Goal: Task Accomplishment & Management: Complete application form

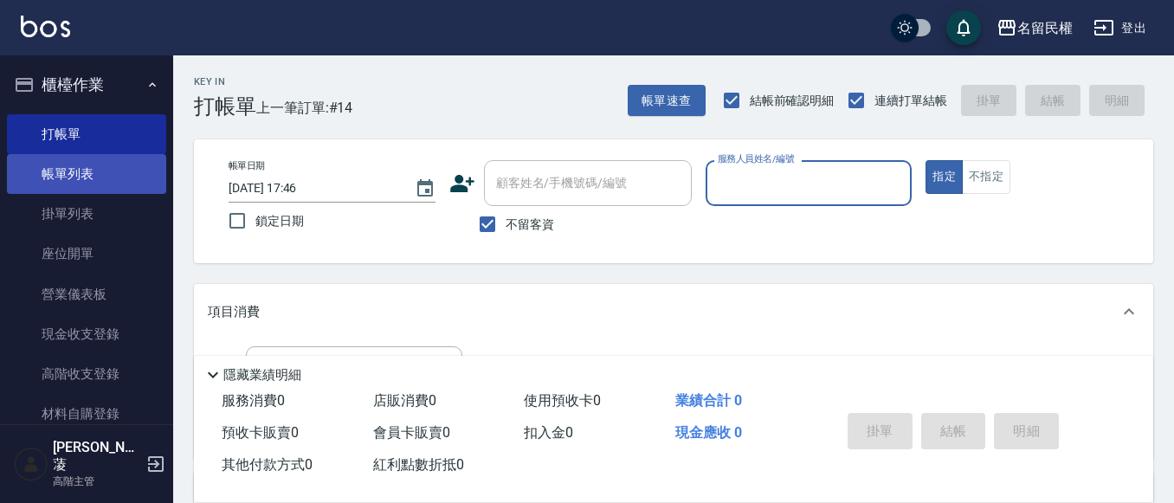
click at [124, 155] on link "帳單列表" at bounding box center [86, 174] width 159 height 40
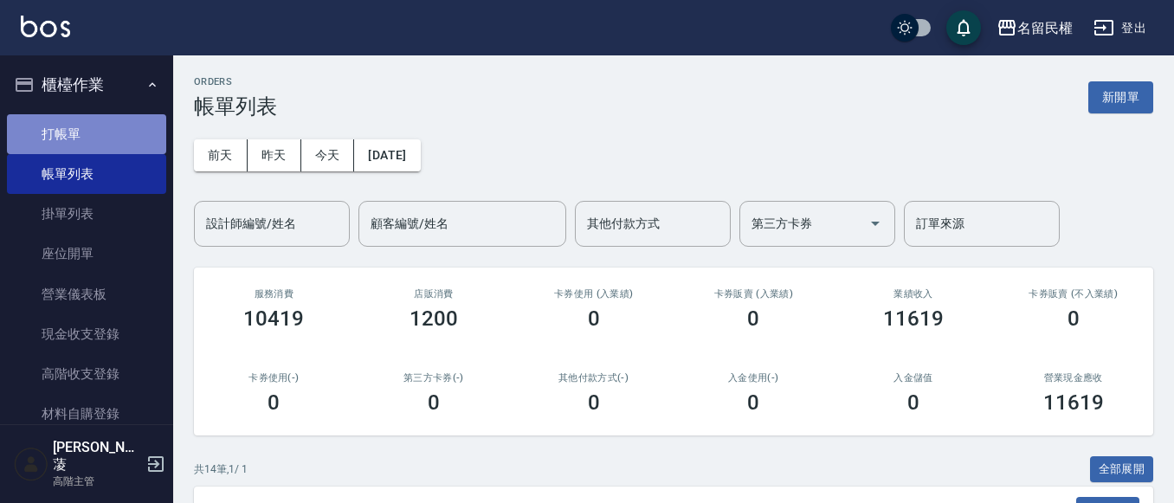
click at [90, 132] on link "打帳單" at bounding box center [86, 134] width 159 height 40
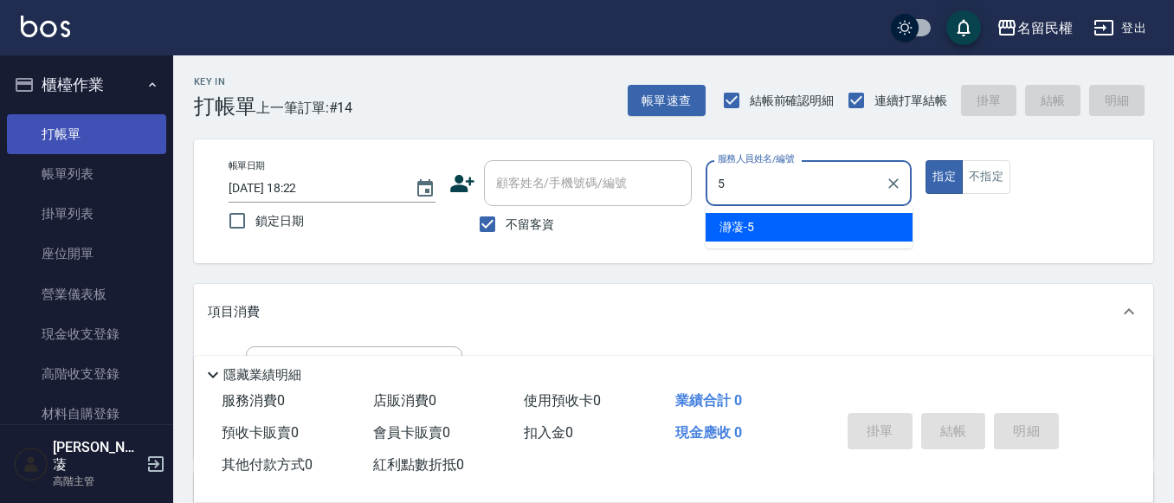
type input "瀞蓤-5"
type button "true"
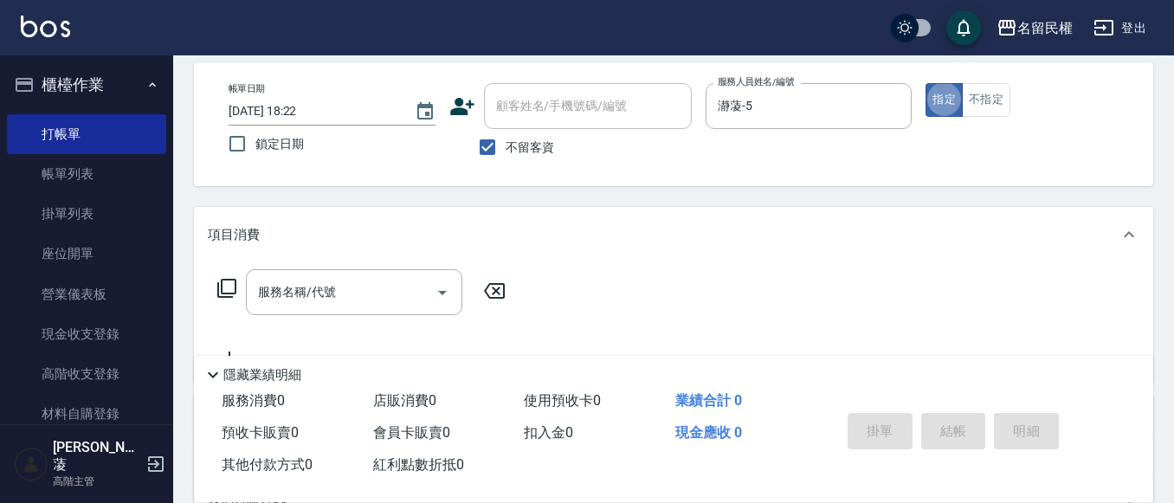
scroll to position [173, 0]
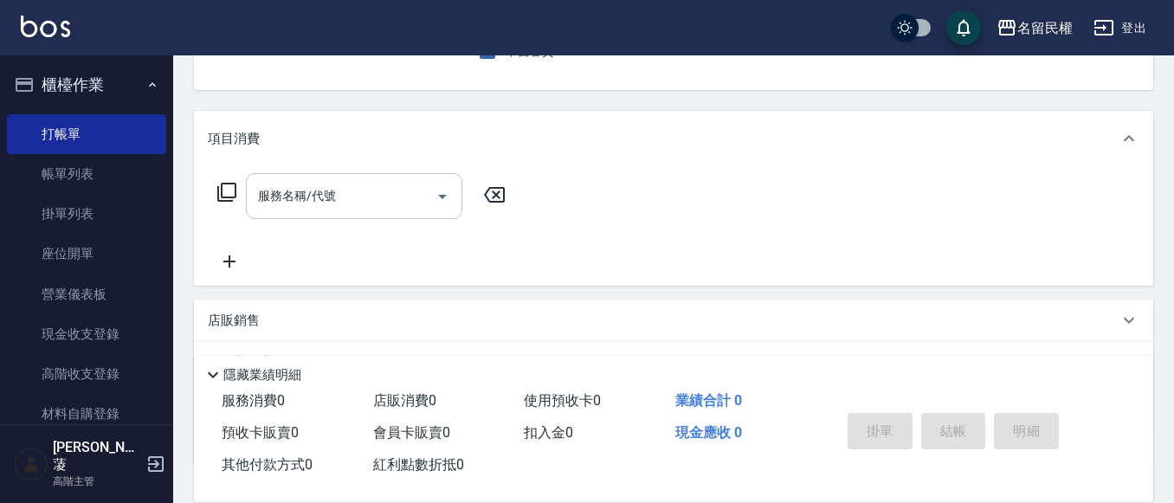
click at [313, 204] on input "服務名稱/代號" at bounding box center [341, 196] width 175 height 30
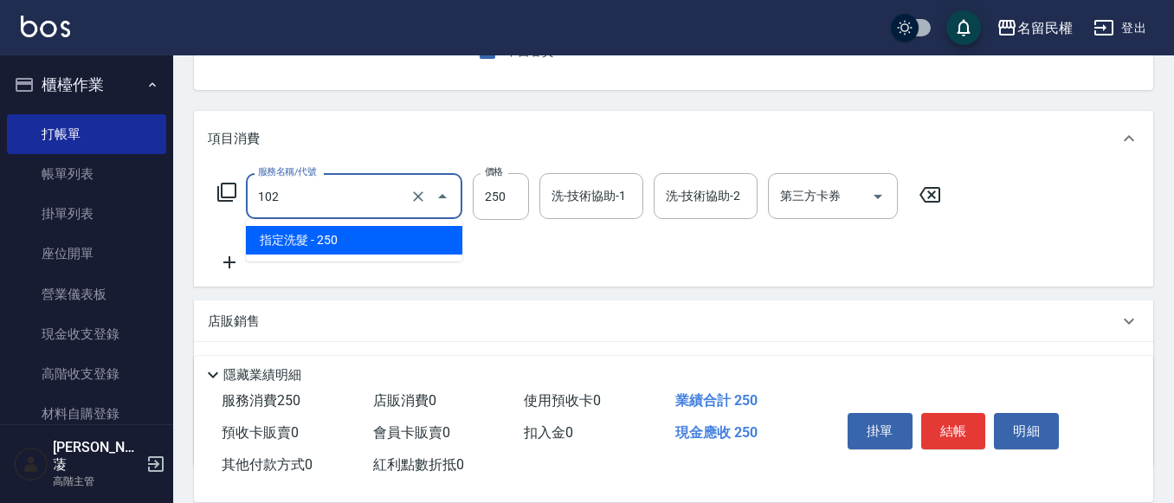
click at [313, 204] on input "102" at bounding box center [330, 196] width 152 height 30
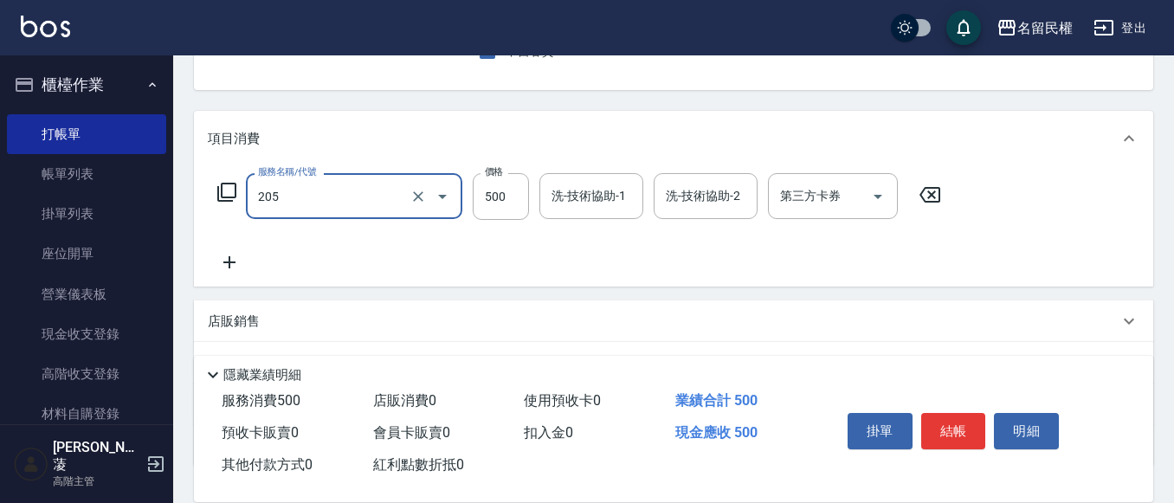
type input "指定洗剪(205)"
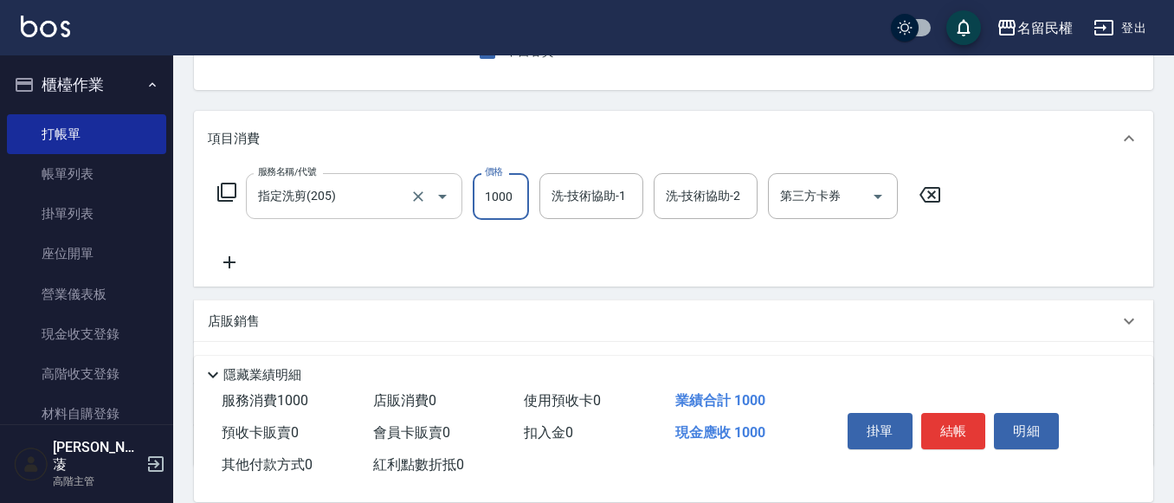
type input "1000"
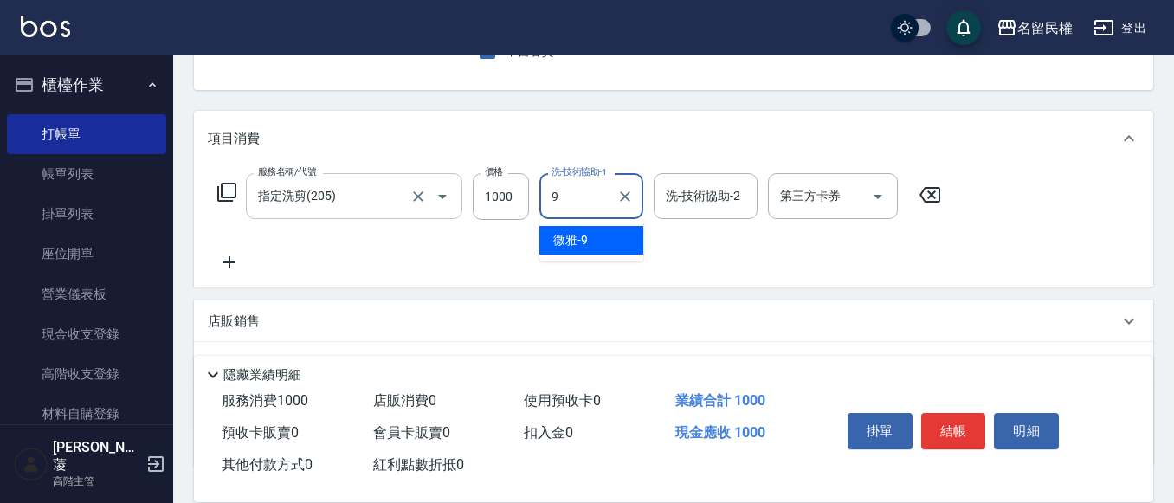
type input "微雅-9"
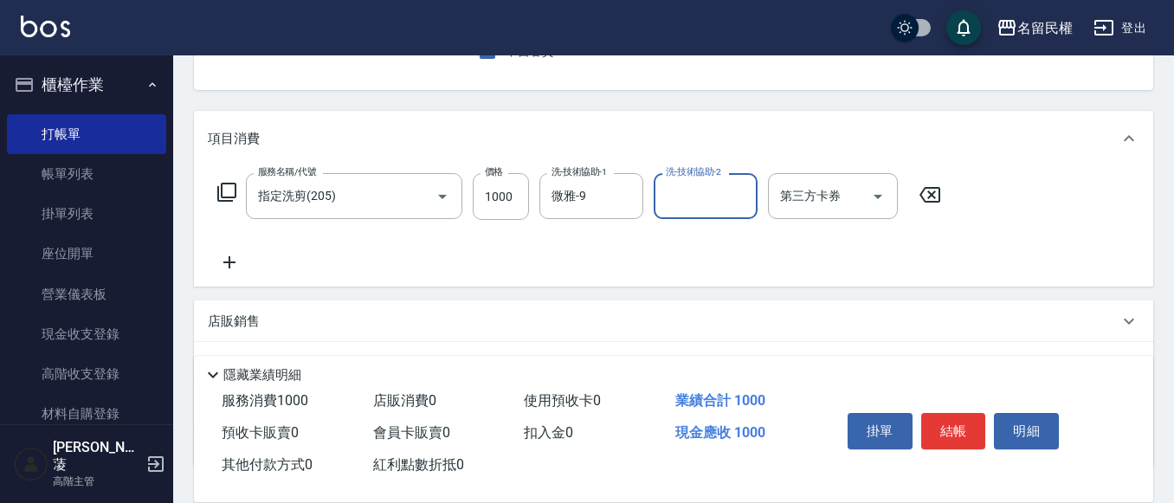
click at [217, 256] on icon at bounding box center [229, 262] width 43 height 21
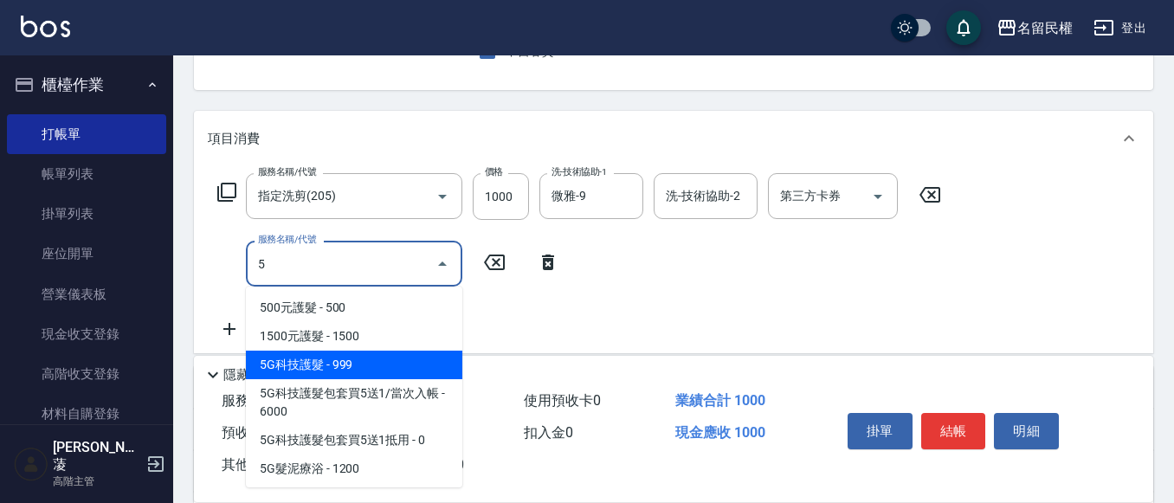
click at [279, 377] on span "5G科技護髮 - 999" at bounding box center [354, 365] width 217 height 29
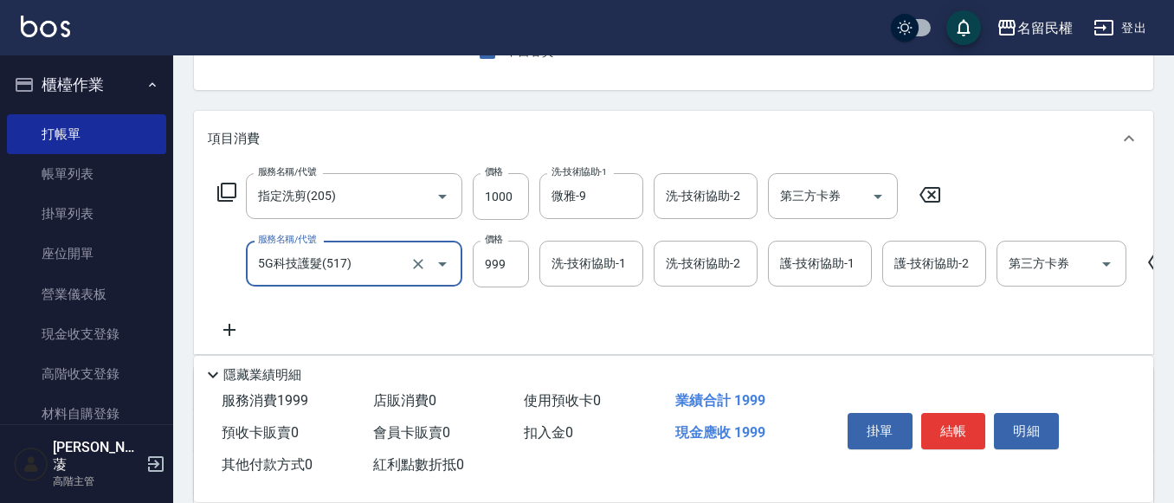
type input "5G科技護髮(517)"
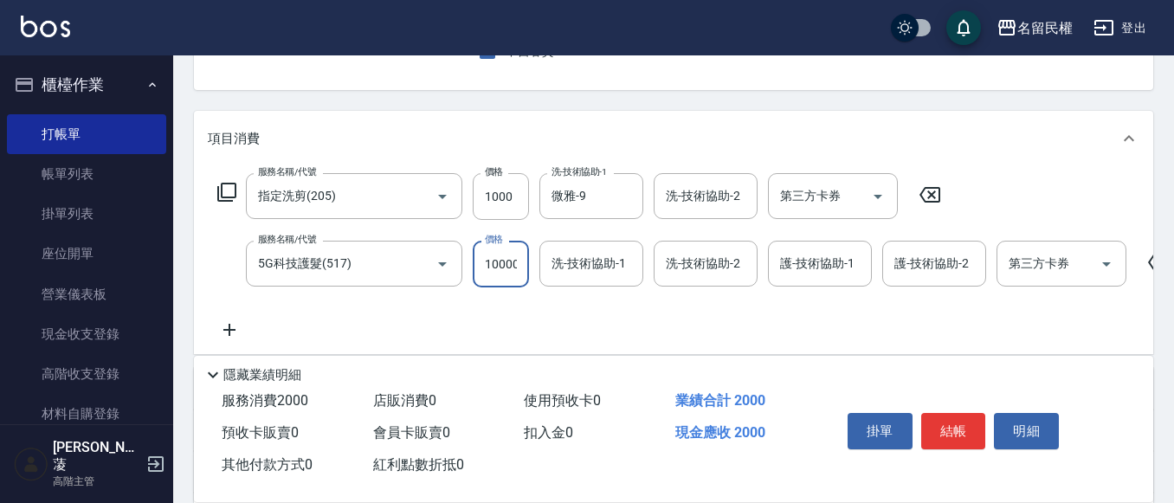
scroll to position [0, 2]
type input "10000"
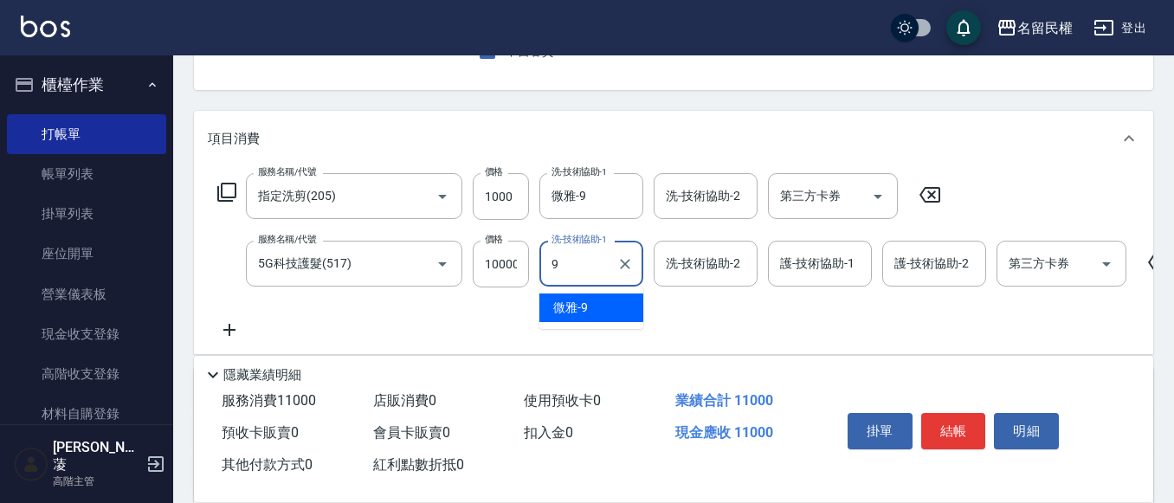
type input "微雅-9"
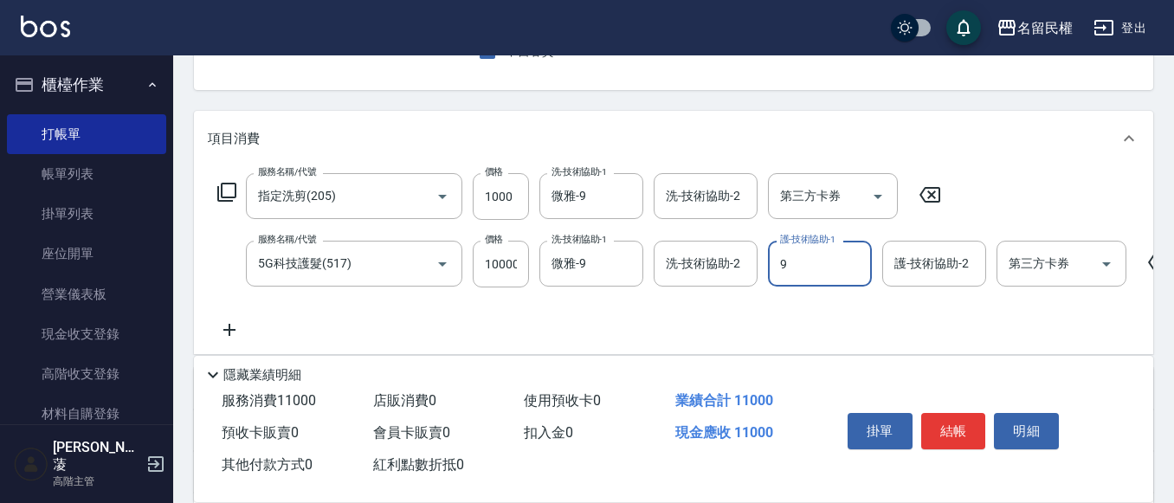
type input "微雅-9"
click at [505, 268] on input "10000" at bounding box center [501, 264] width 56 height 47
type input "1000"
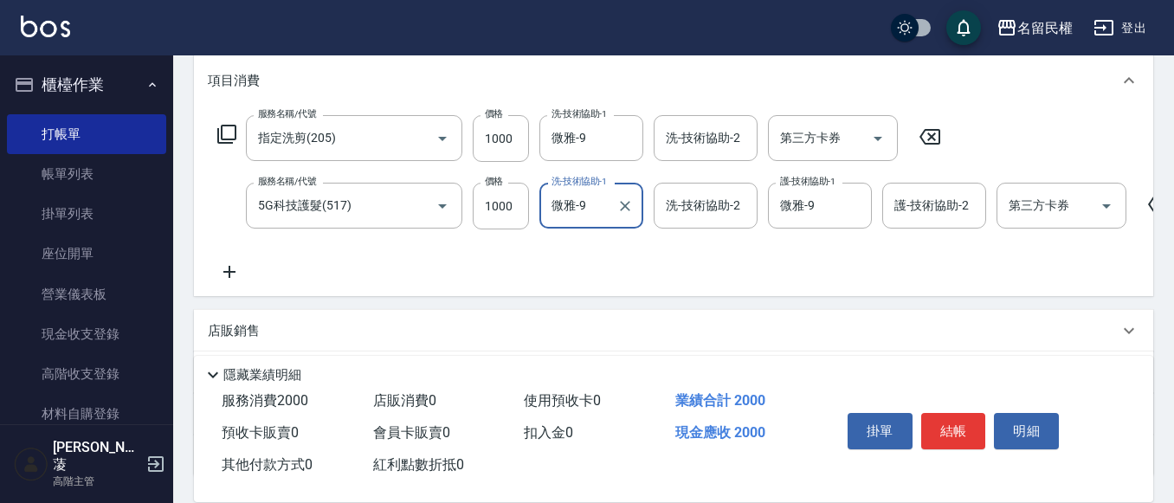
scroll to position [260, 0]
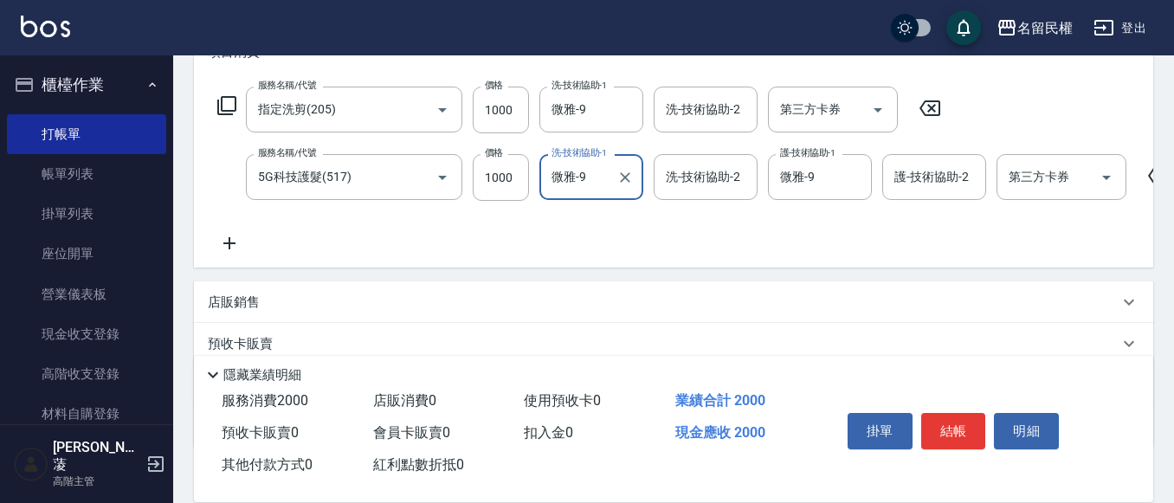
click at [221, 244] on icon at bounding box center [229, 243] width 43 height 21
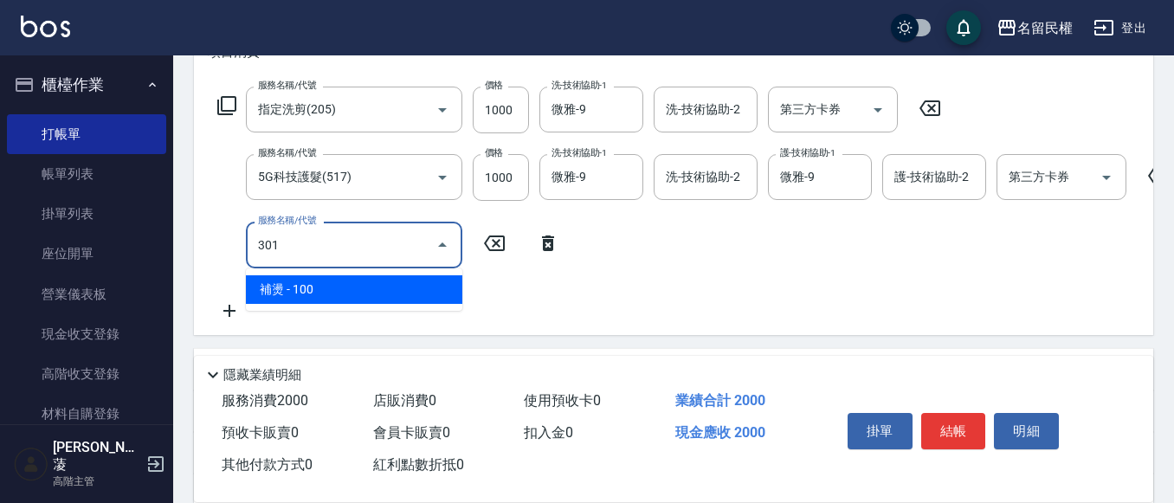
type input "補燙(301)"
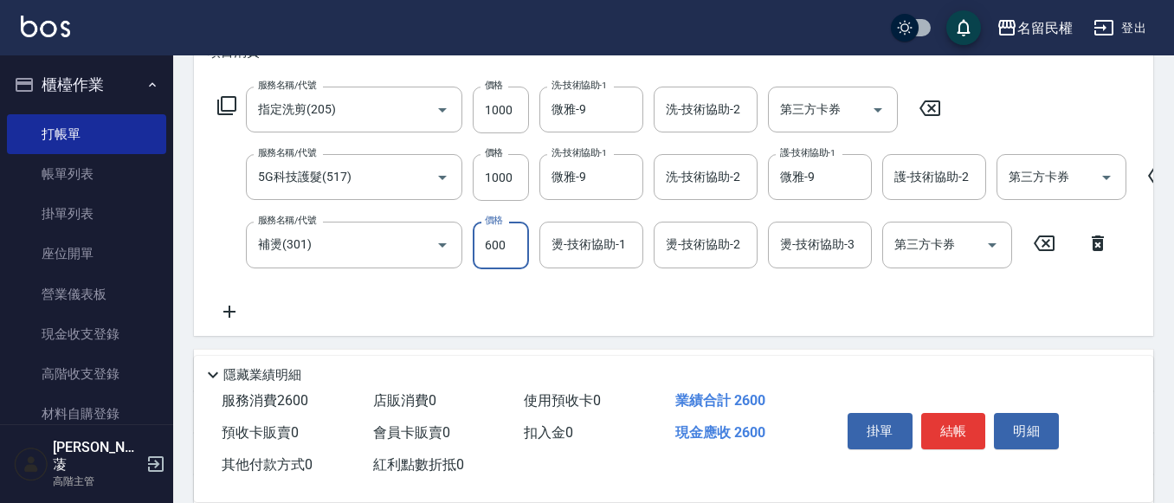
type input "600"
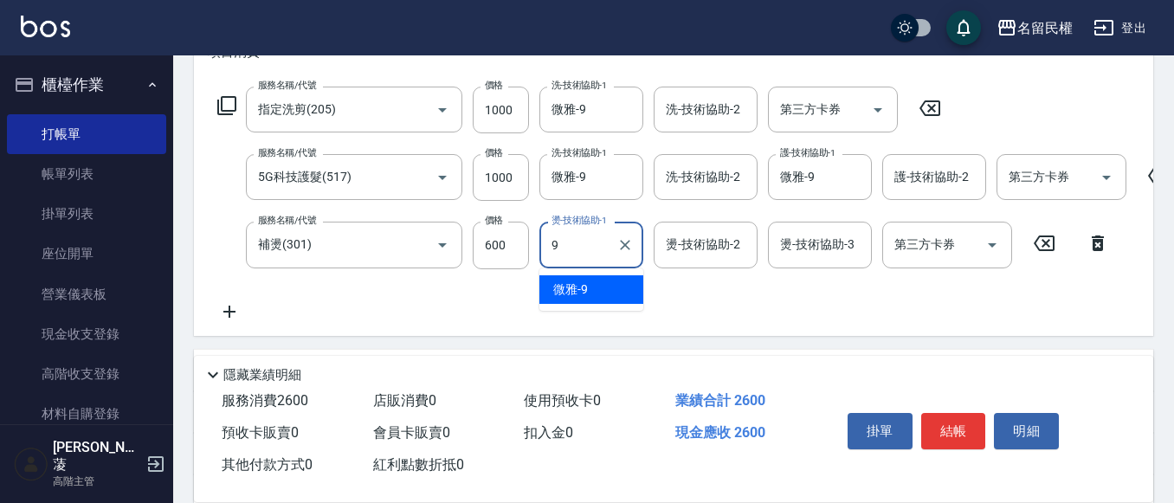
type input "微雅-9"
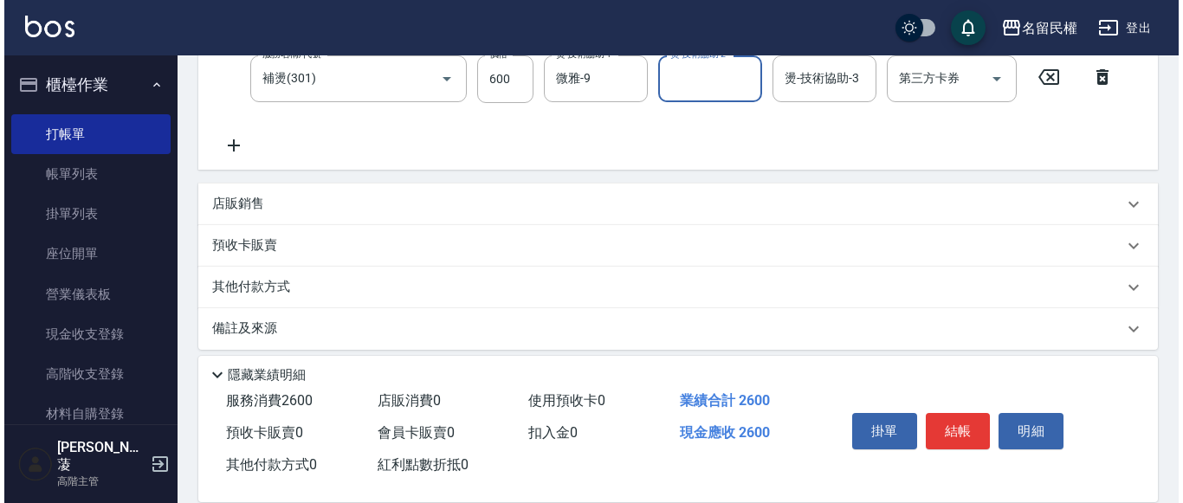
scroll to position [433, 0]
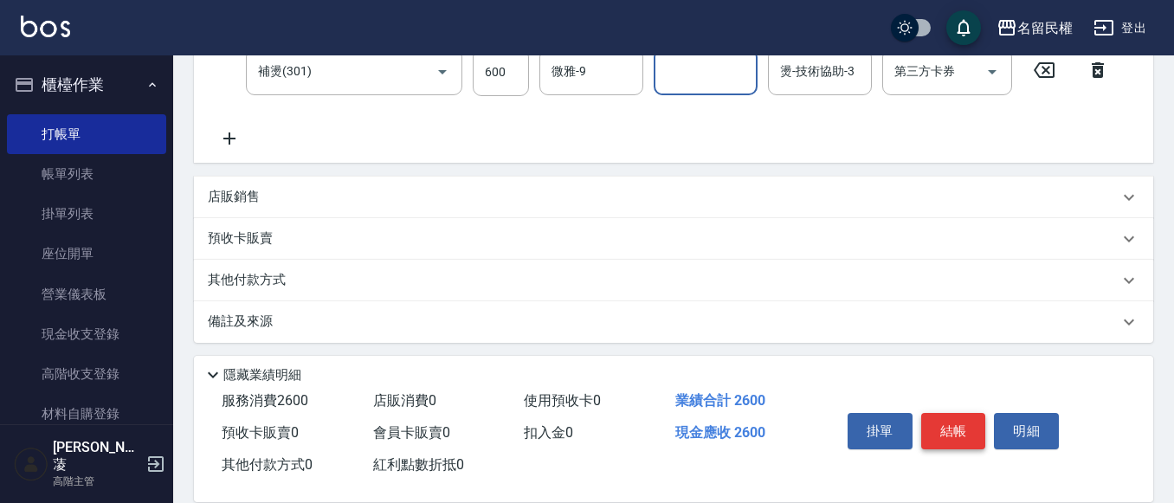
click at [967, 422] on button "結帳" at bounding box center [954, 431] width 65 height 36
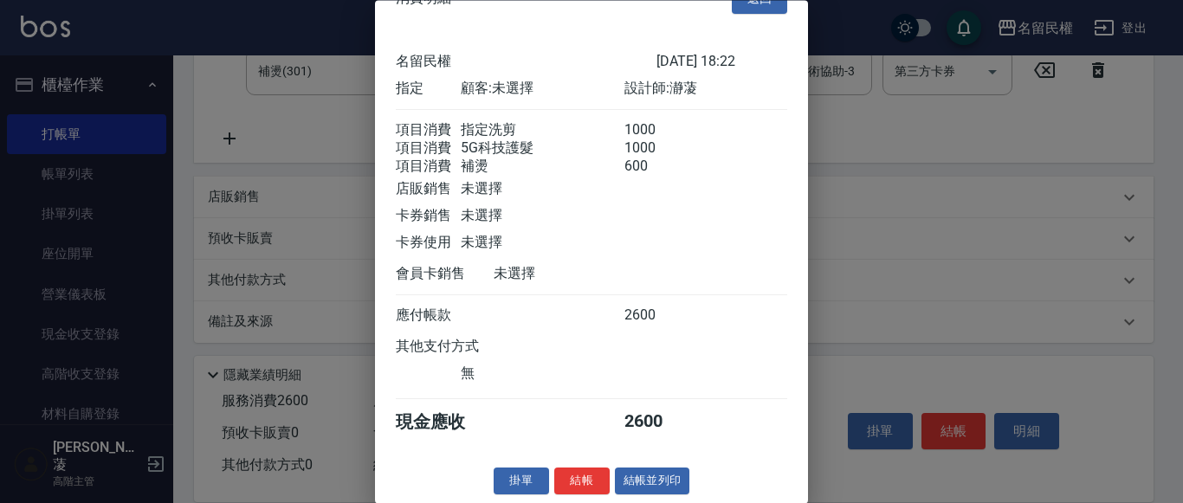
scroll to position [64, 0]
click at [605, 475] on div "掛單 結帳 結帳並列印" at bounding box center [591, 482] width 433 height 27
click at [594, 478] on button "結帳" at bounding box center [581, 482] width 55 height 27
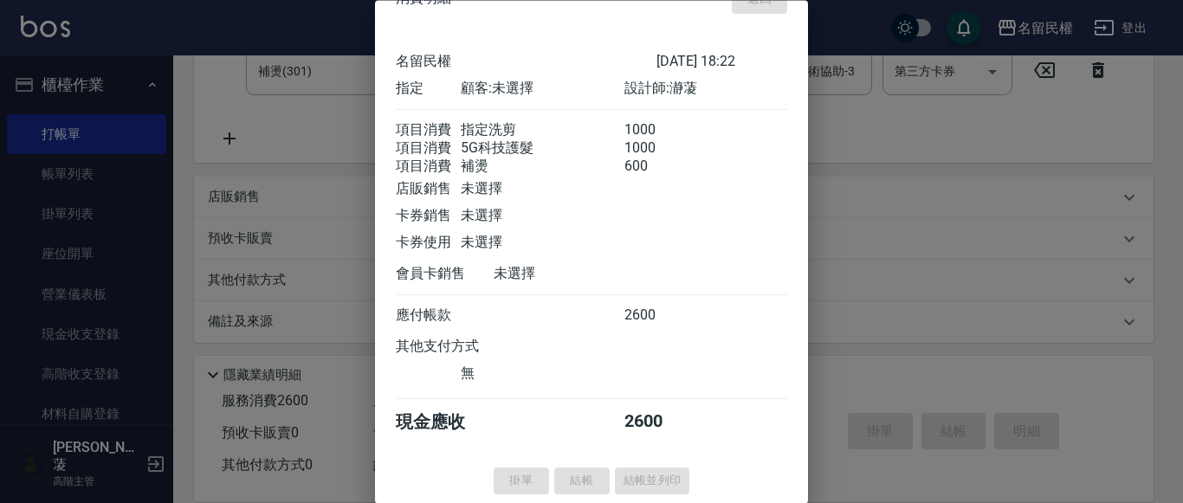
type input "[DATE] 18:26"
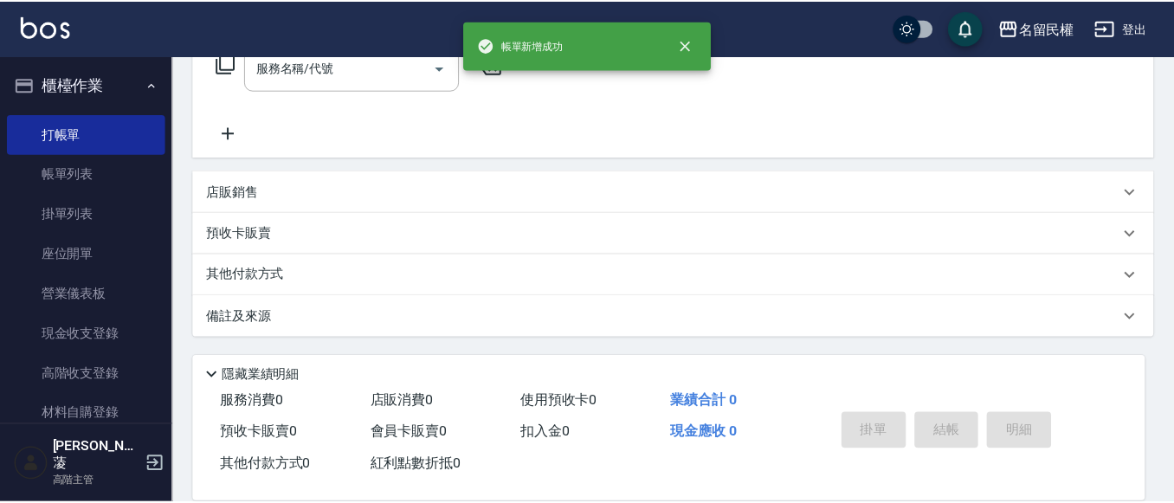
scroll to position [0, 0]
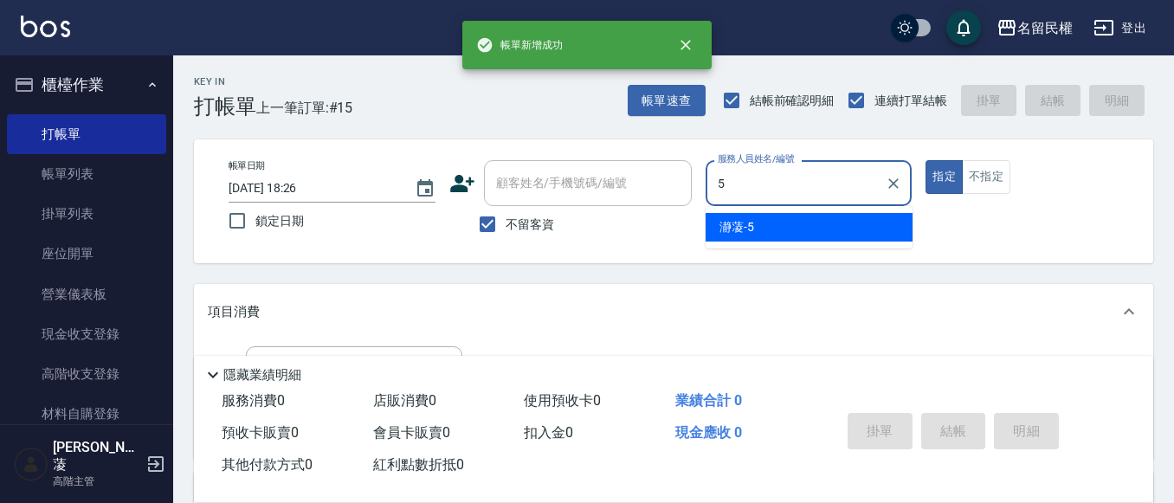
type input "瀞蓤-5"
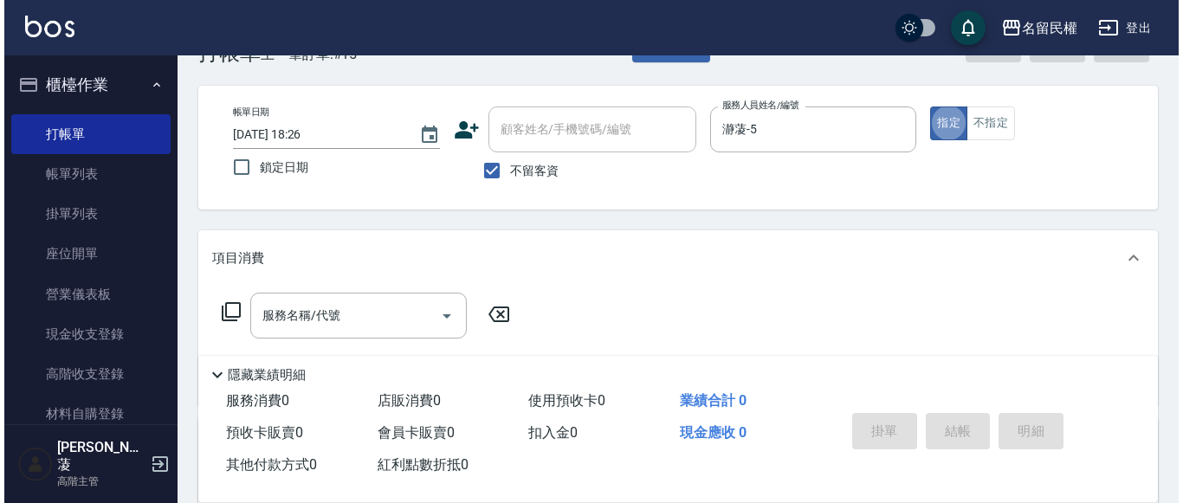
scroll to position [260, 0]
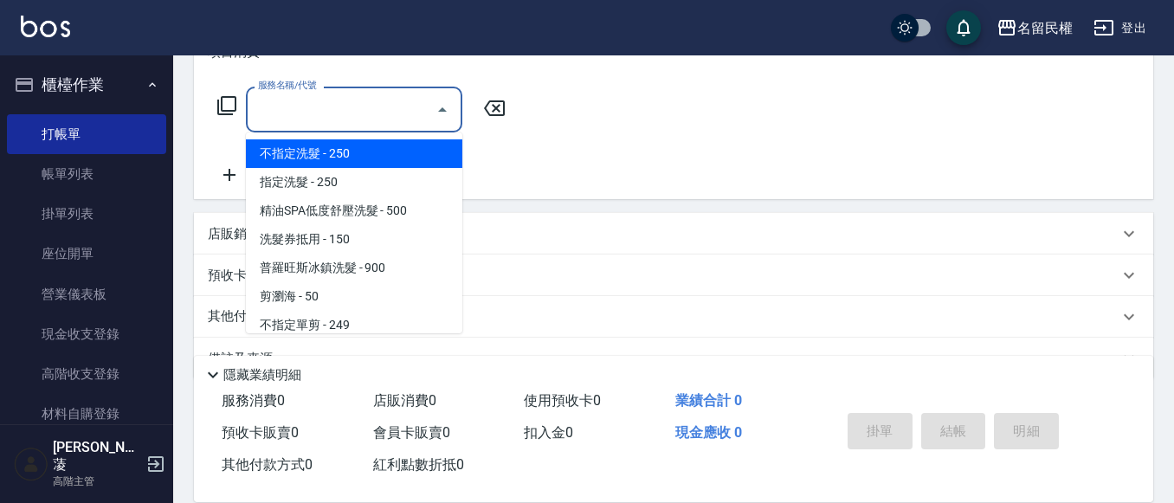
click at [320, 115] on input "服務名稱/代號" at bounding box center [341, 109] width 175 height 30
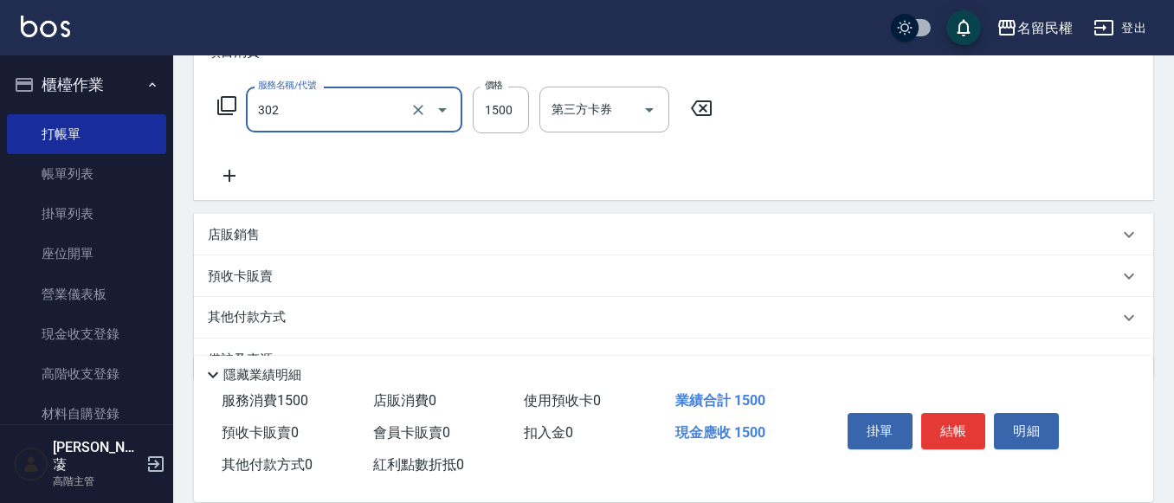
type input "燙髮(302)"
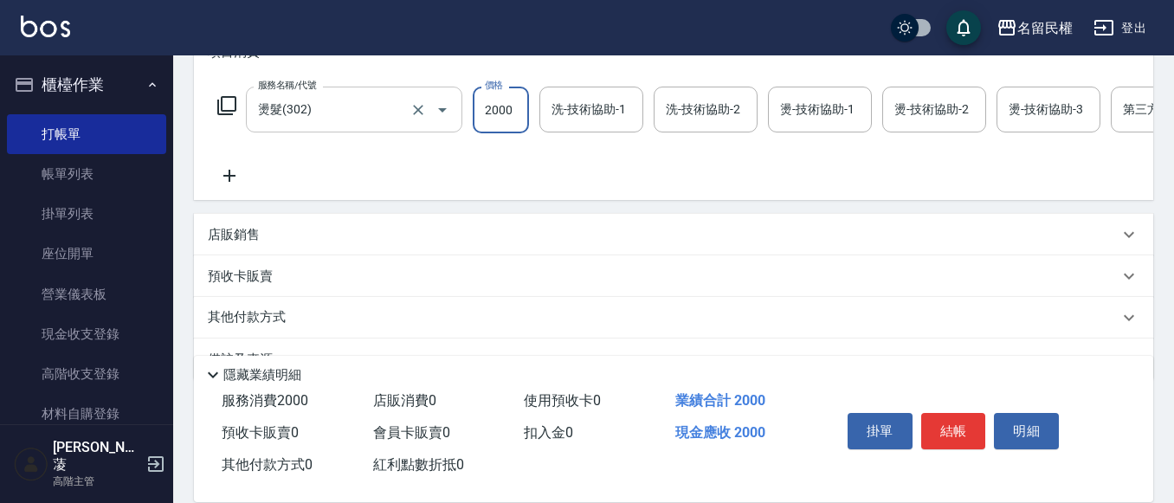
type input "2000"
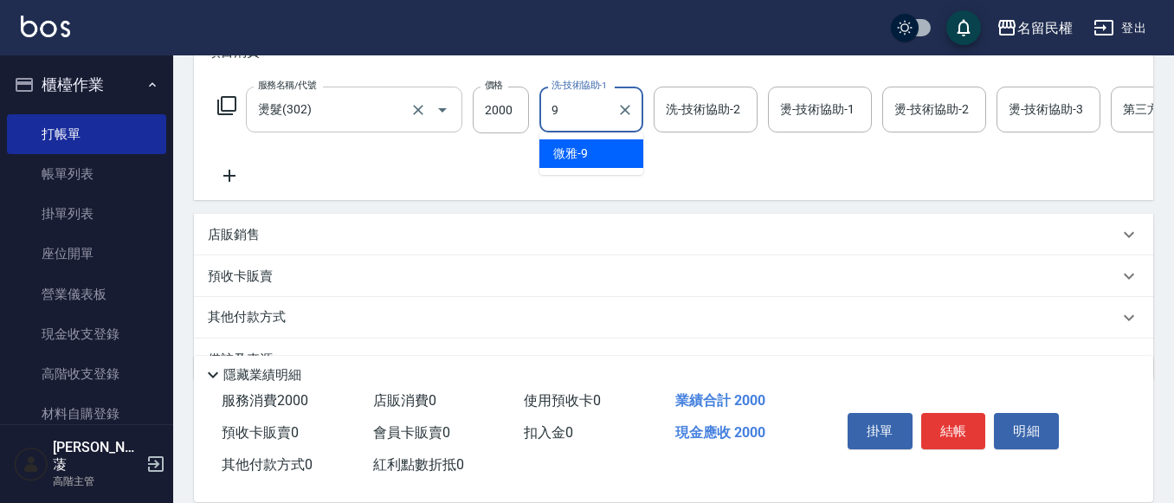
type input "微雅-9"
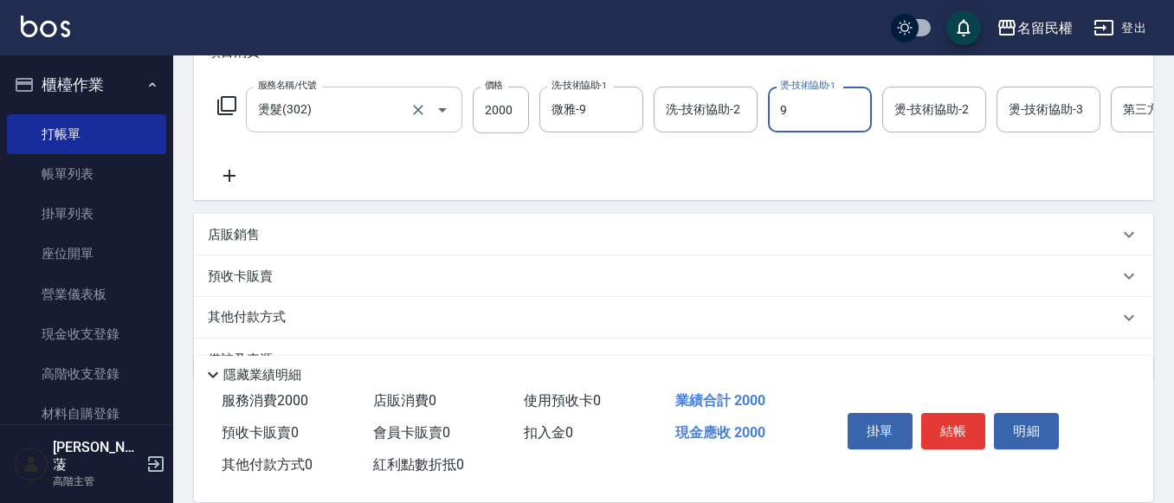
type input "微雅-9"
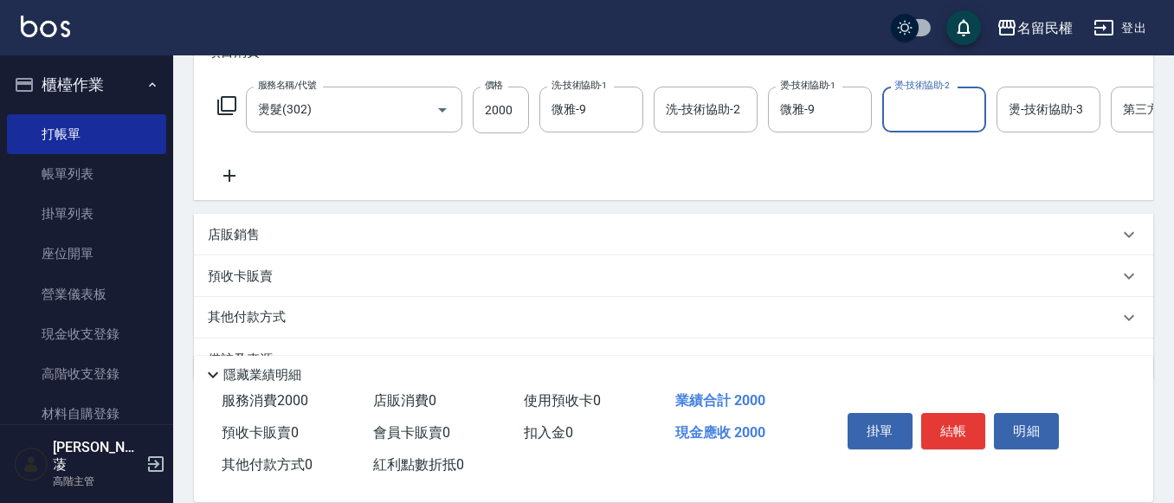
click at [229, 165] on div "服務名稱/代號 燙髮(302) 服務名稱/代號 價格 2000 價格 洗-技術協助-1 微雅-9 洗-技術協助-1 洗-技術協助-2 洗-技術協助-2 燙-技…" at bounding box center [751, 137] width 1087 height 100
click at [227, 171] on icon at bounding box center [229, 175] width 43 height 21
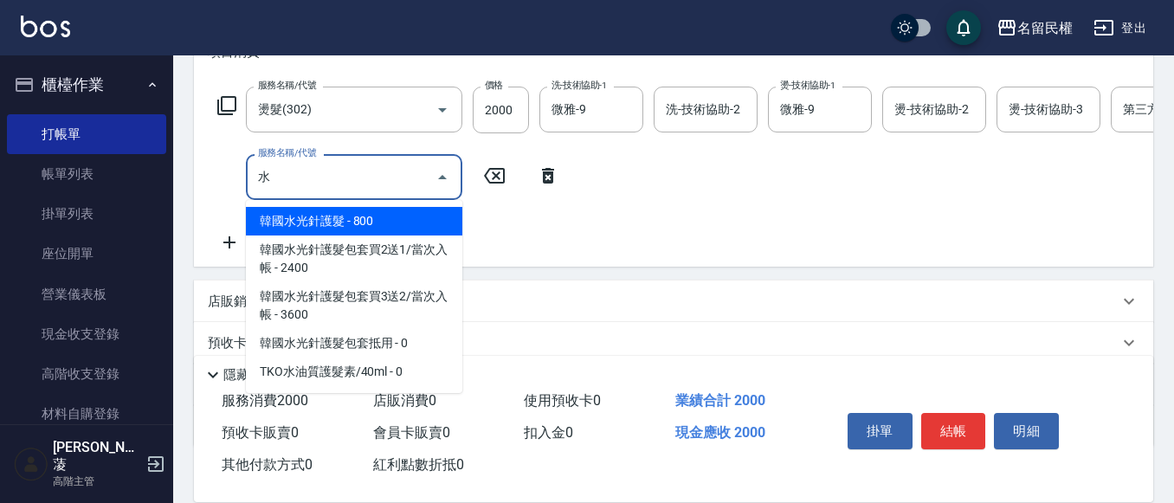
click at [314, 229] on span "韓國水光針護髮 - 800" at bounding box center [354, 221] width 217 height 29
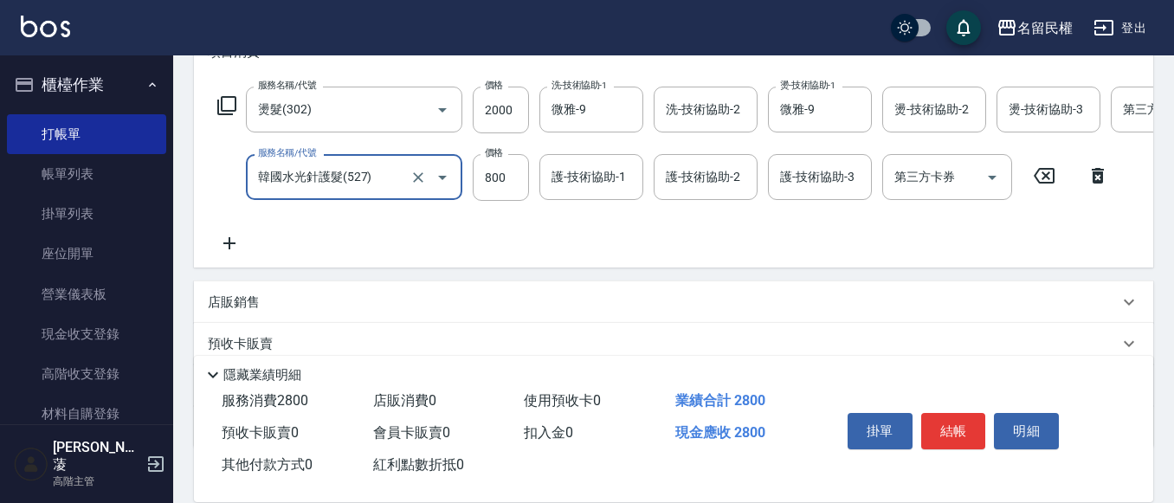
type input "韓國水光針護髮(527)"
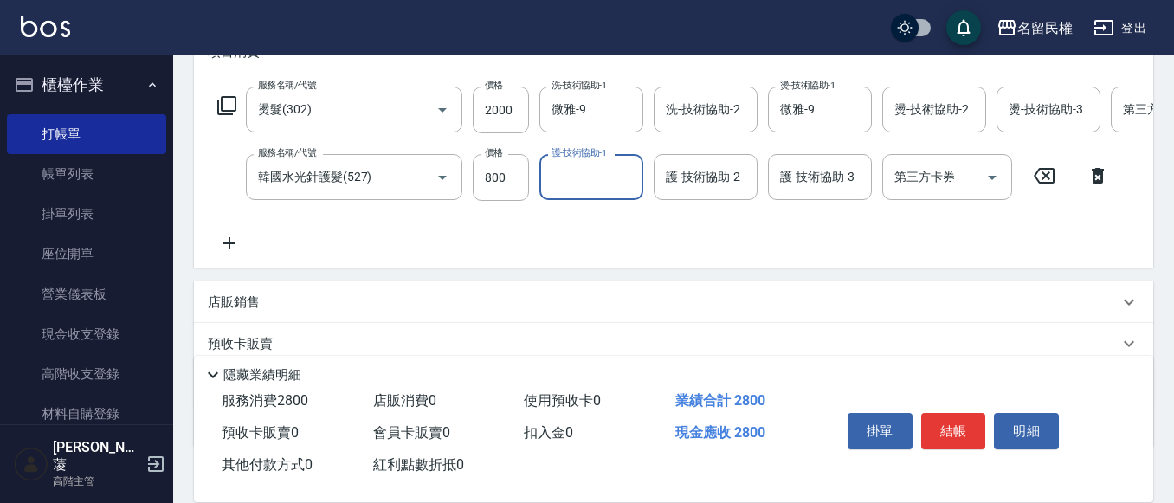
type input "5"
type input "微雅-9"
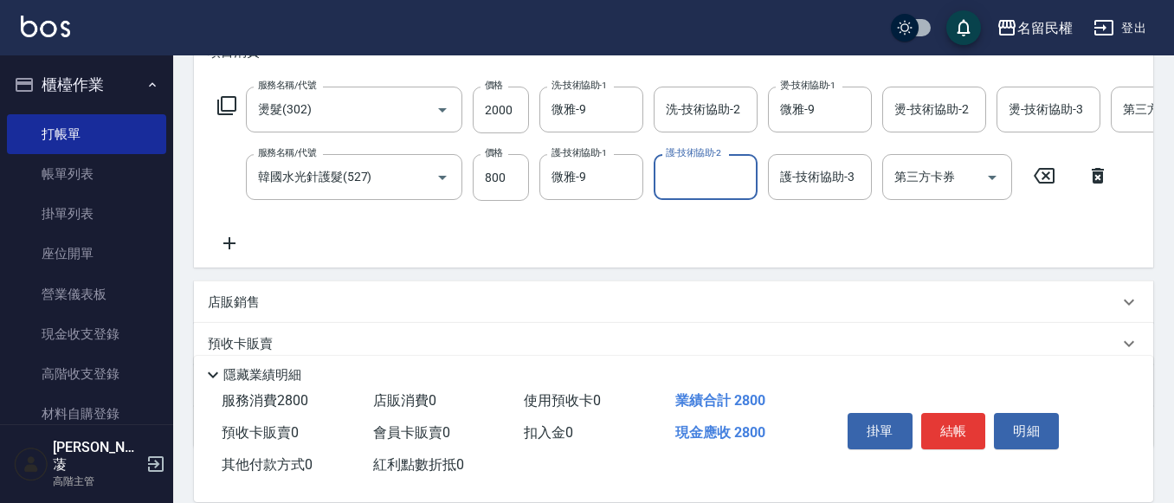
click at [229, 244] on icon at bounding box center [229, 243] width 12 height 12
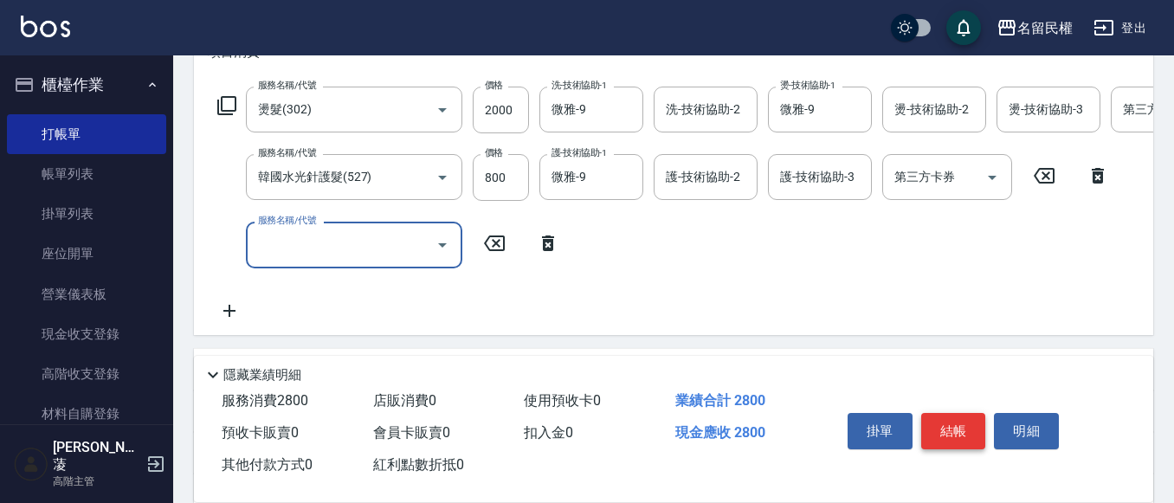
click at [962, 429] on button "結帳" at bounding box center [954, 431] width 65 height 36
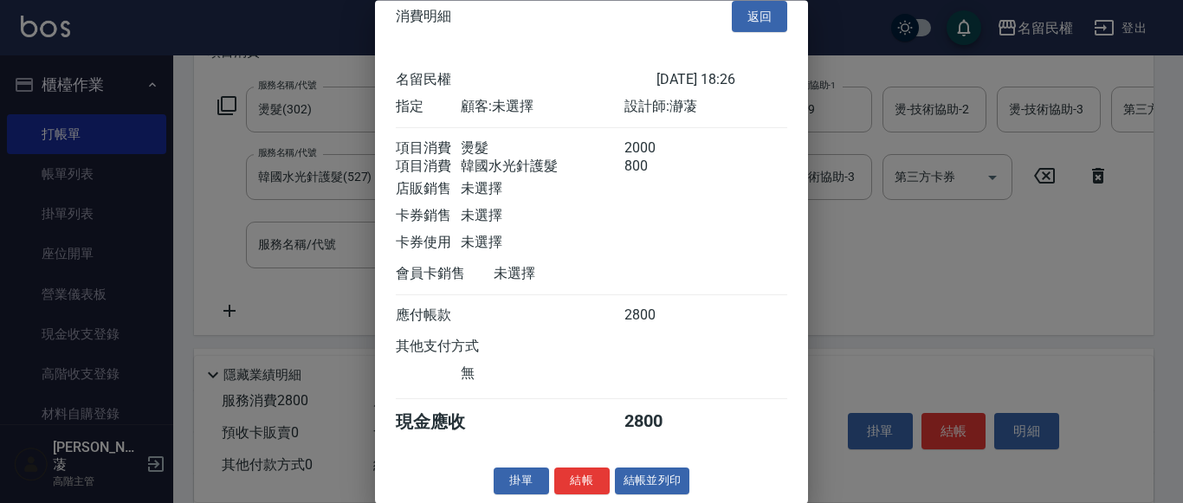
scroll to position [43, 0]
click at [583, 481] on button "結帳" at bounding box center [581, 482] width 55 height 27
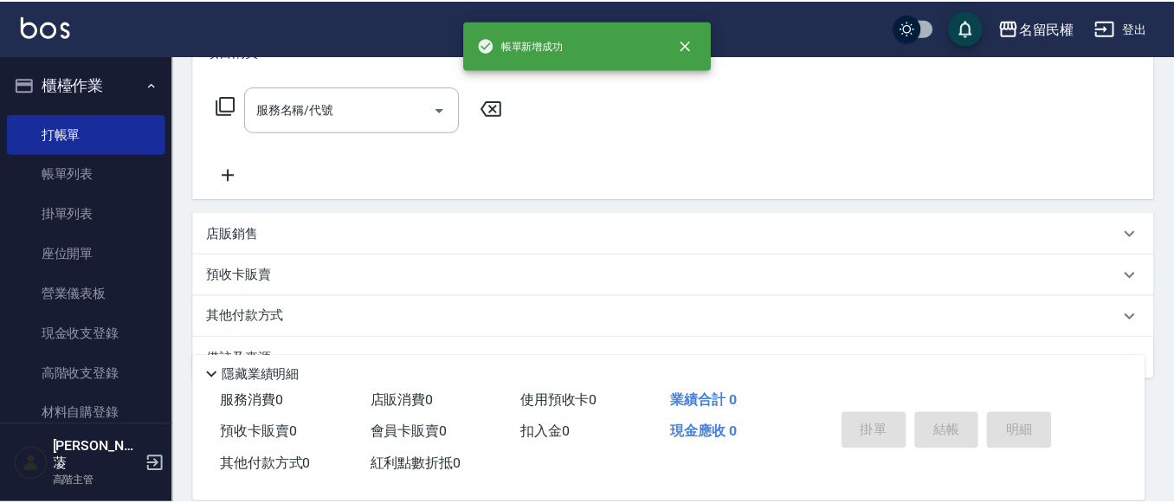
scroll to position [0, 0]
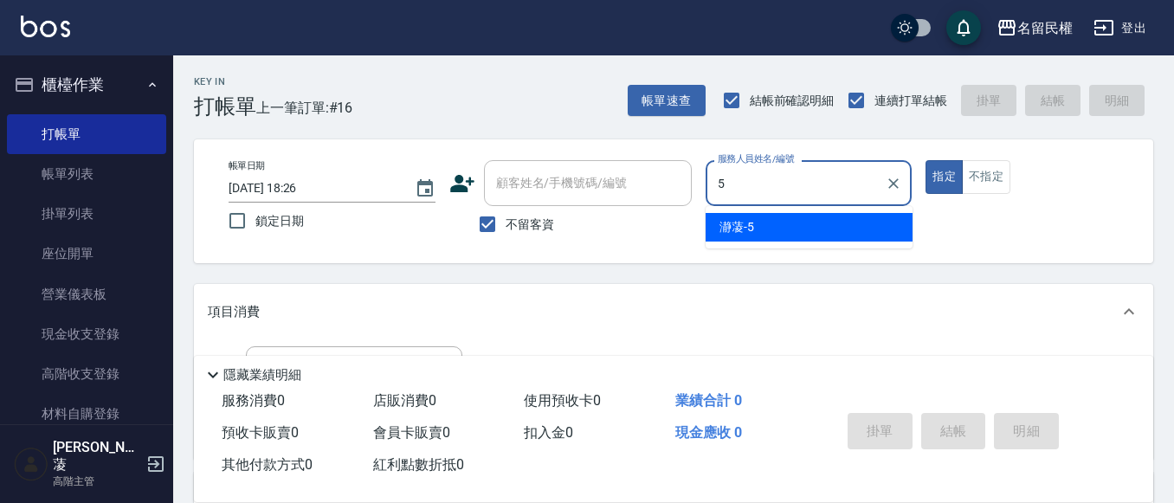
type input "瀞蓤-5"
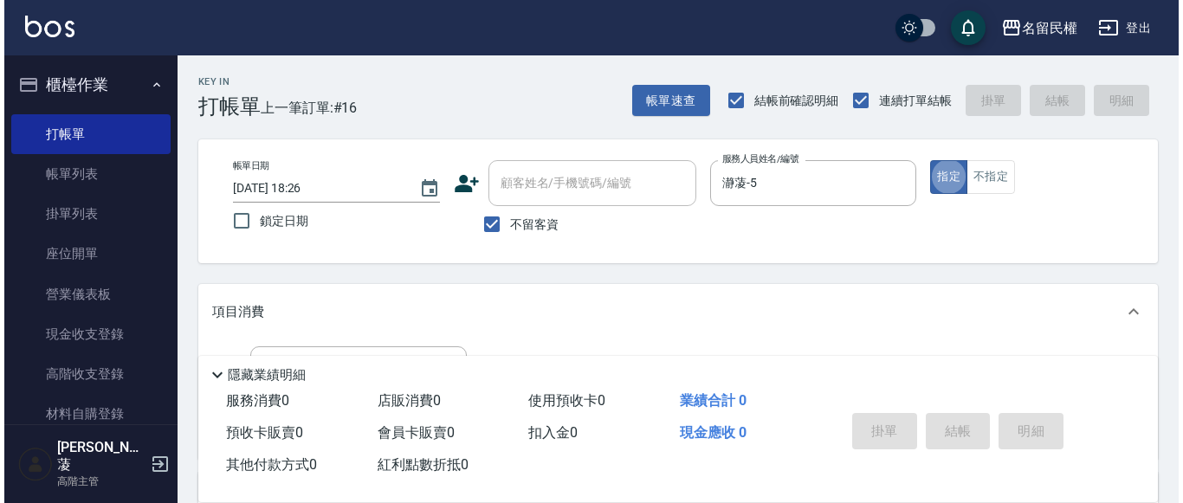
scroll to position [87, 0]
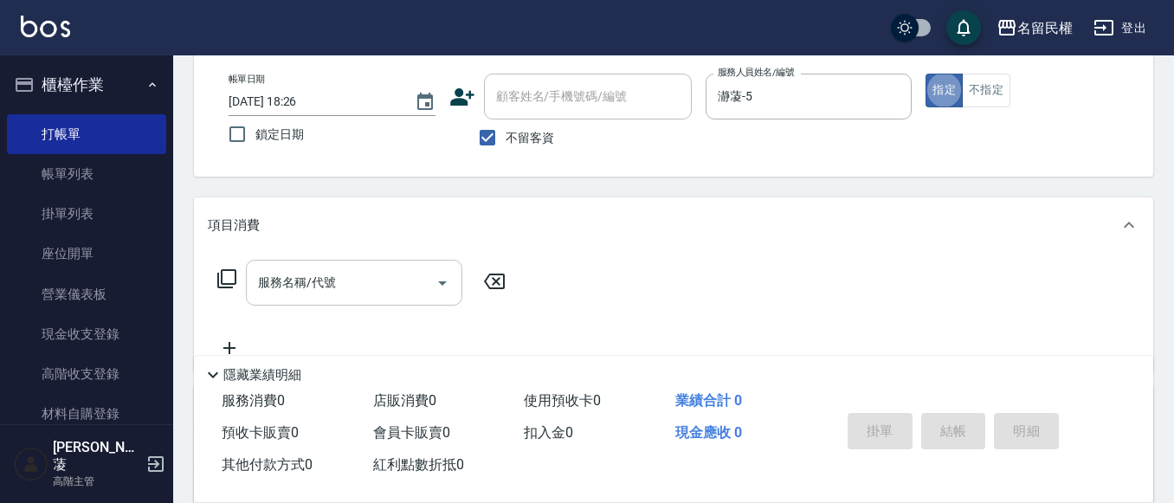
click at [288, 266] on div "服務名稱/代號" at bounding box center [354, 283] width 217 height 46
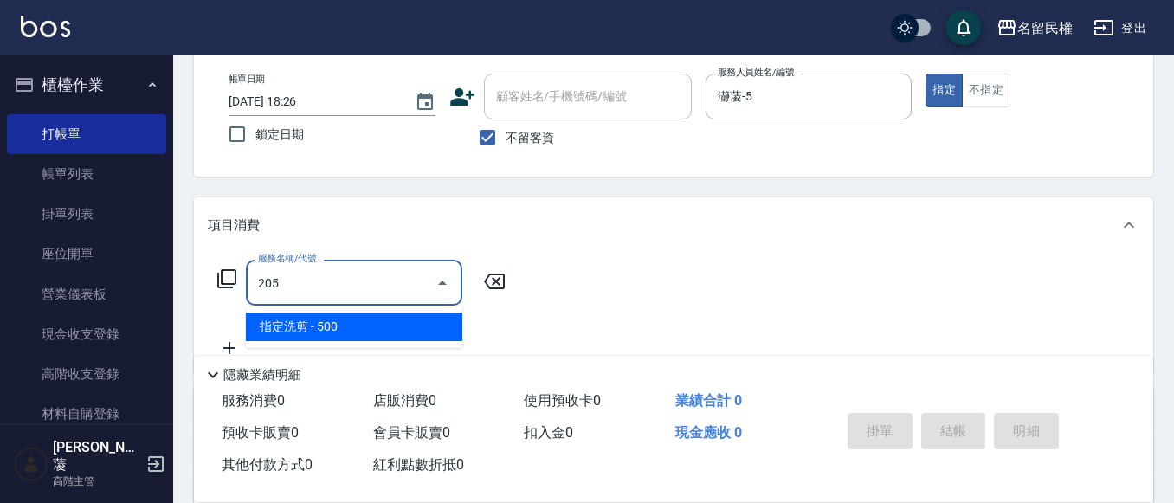
type input "指定洗剪(205)"
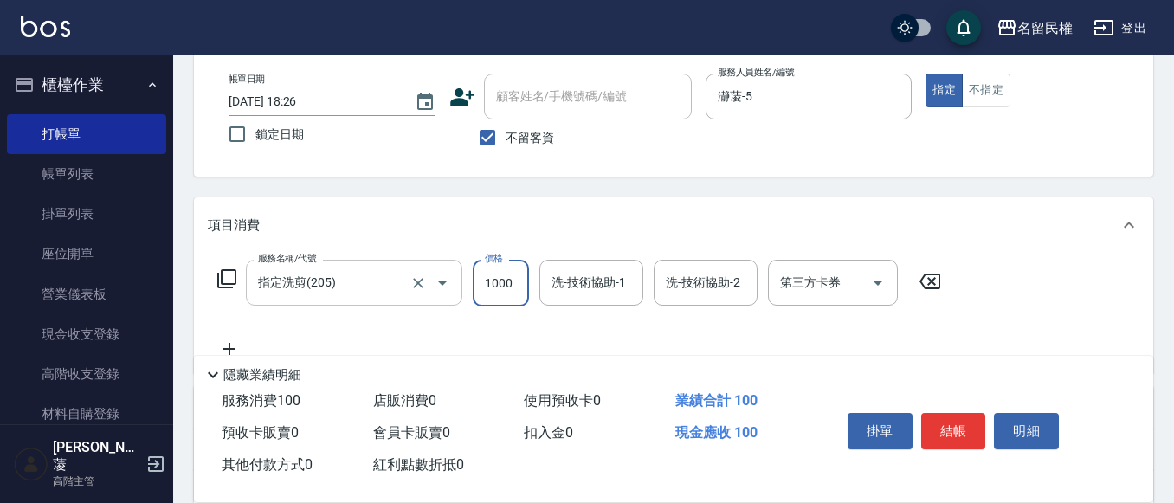
type input "1000"
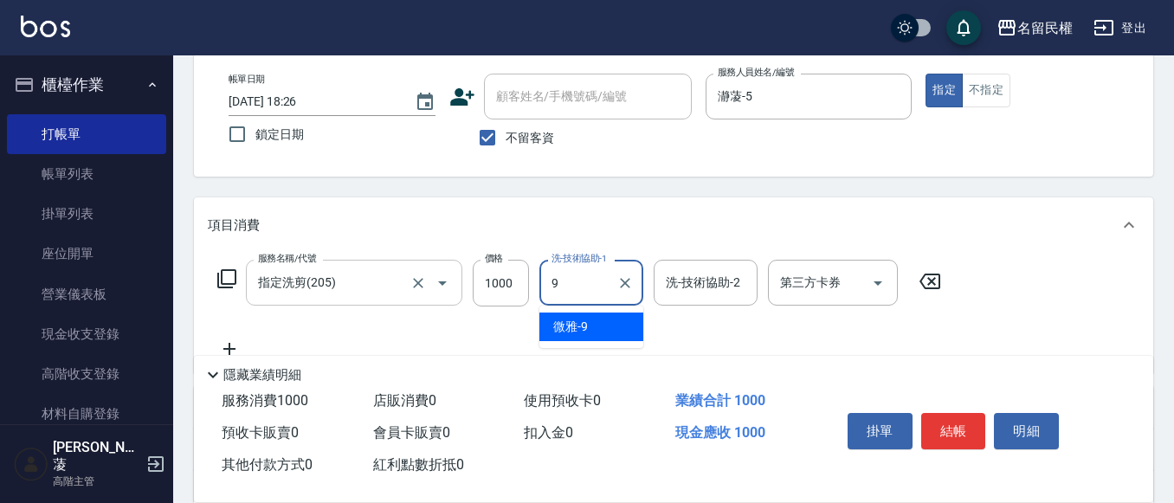
type input "微雅-9"
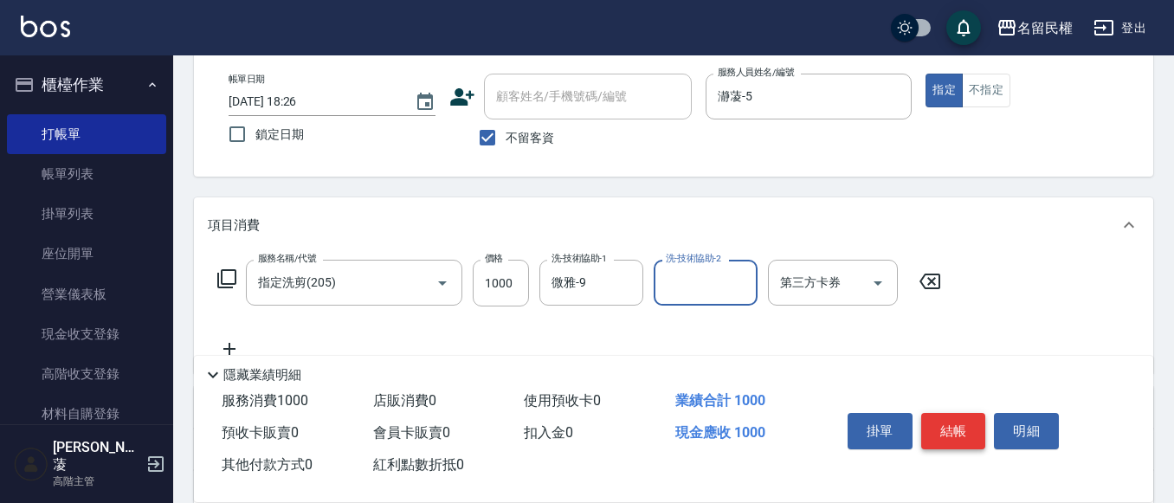
click at [968, 413] on button "結帳" at bounding box center [954, 431] width 65 height 36
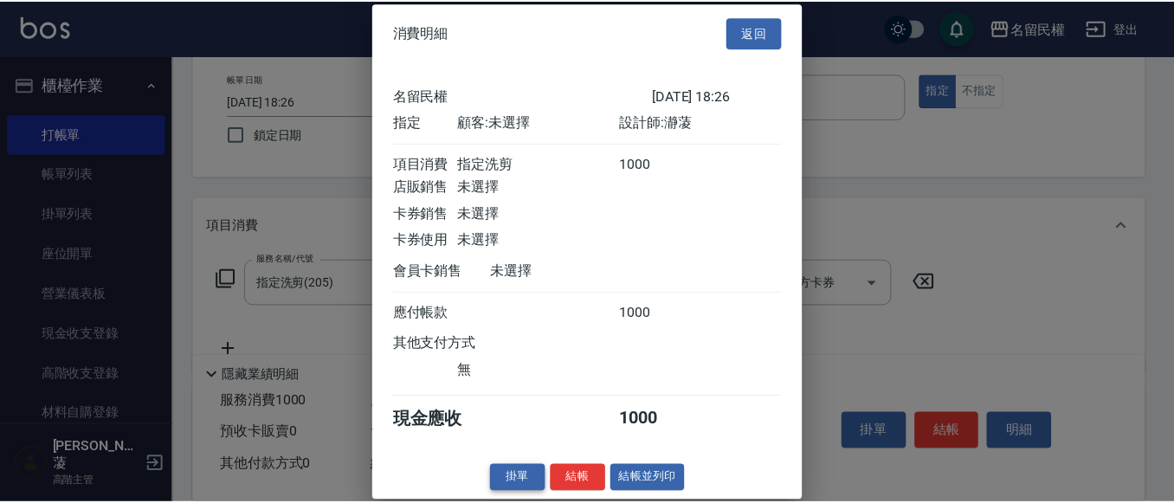
scroll to position [23, 0]
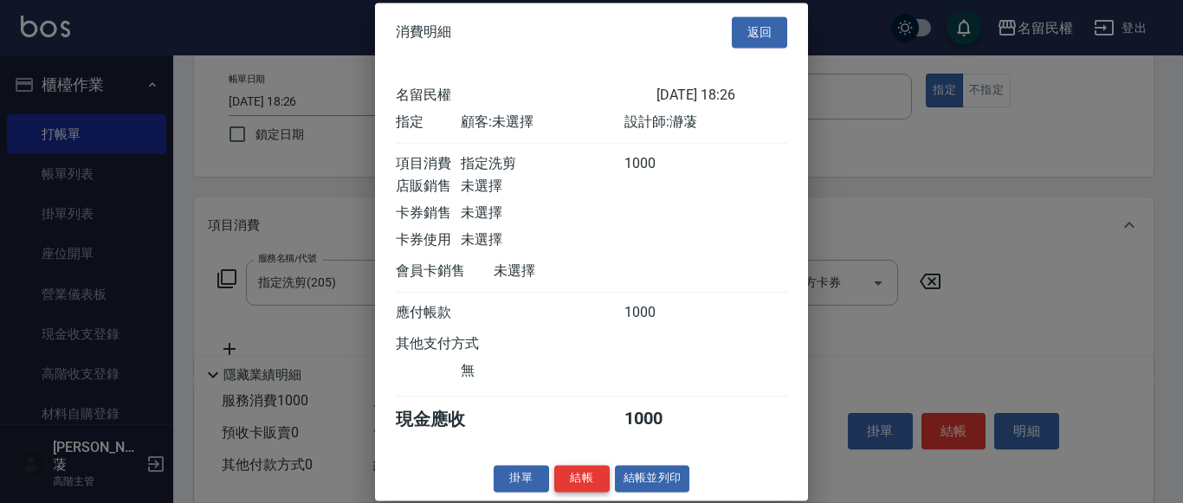
click at [572, 485] on button "結帳" at bounding box center [581, 478] width 55 height 27
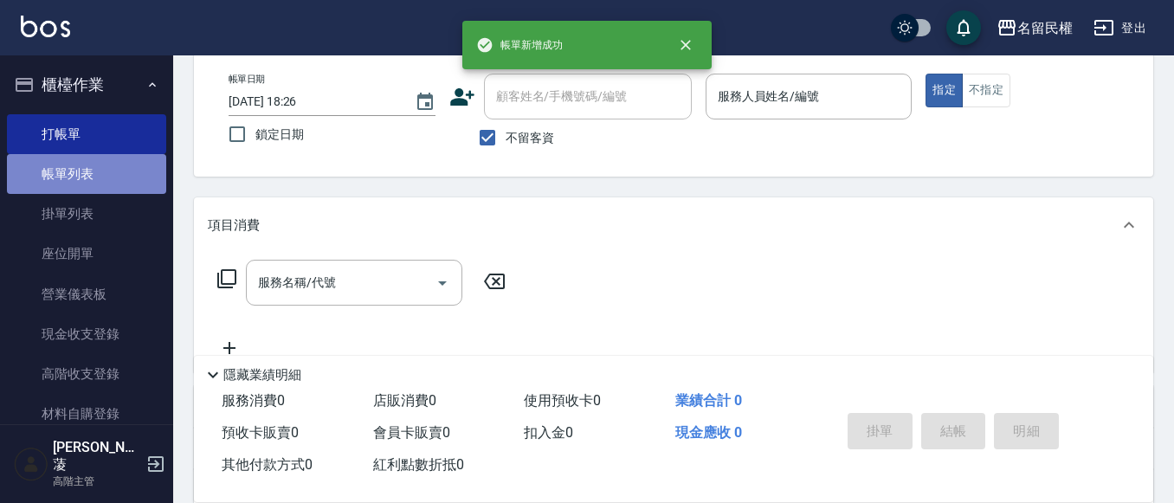
click at [138, 176] on link "帳單列表" at bounding box center [86, 174] width 159 height 40
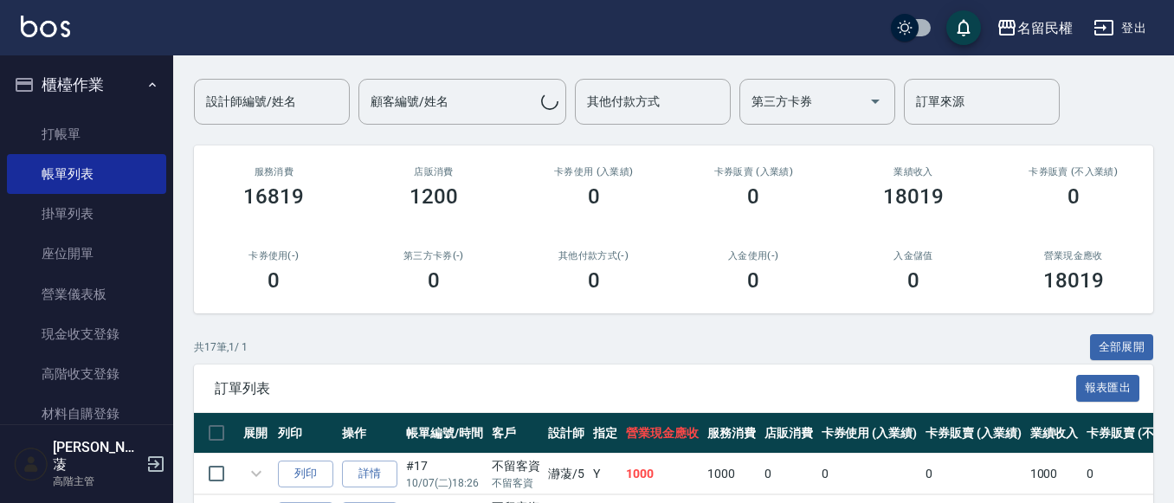
scroll to position [346, 0]
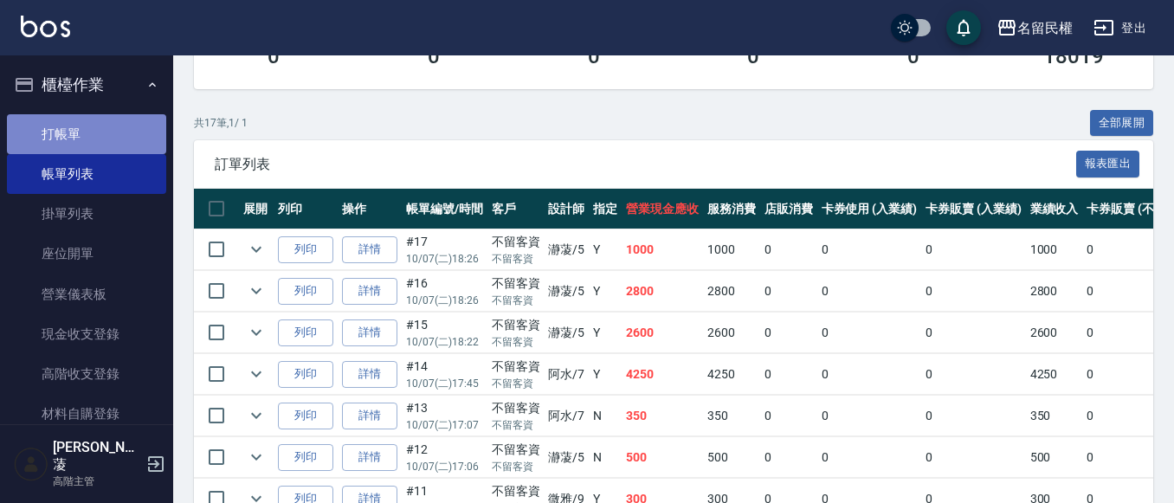
click at [91, 117] on link "打帳單" at bounding box center [86, 134] width 159 height 40
